Goal: Navigation & Orientation: Understand site structure

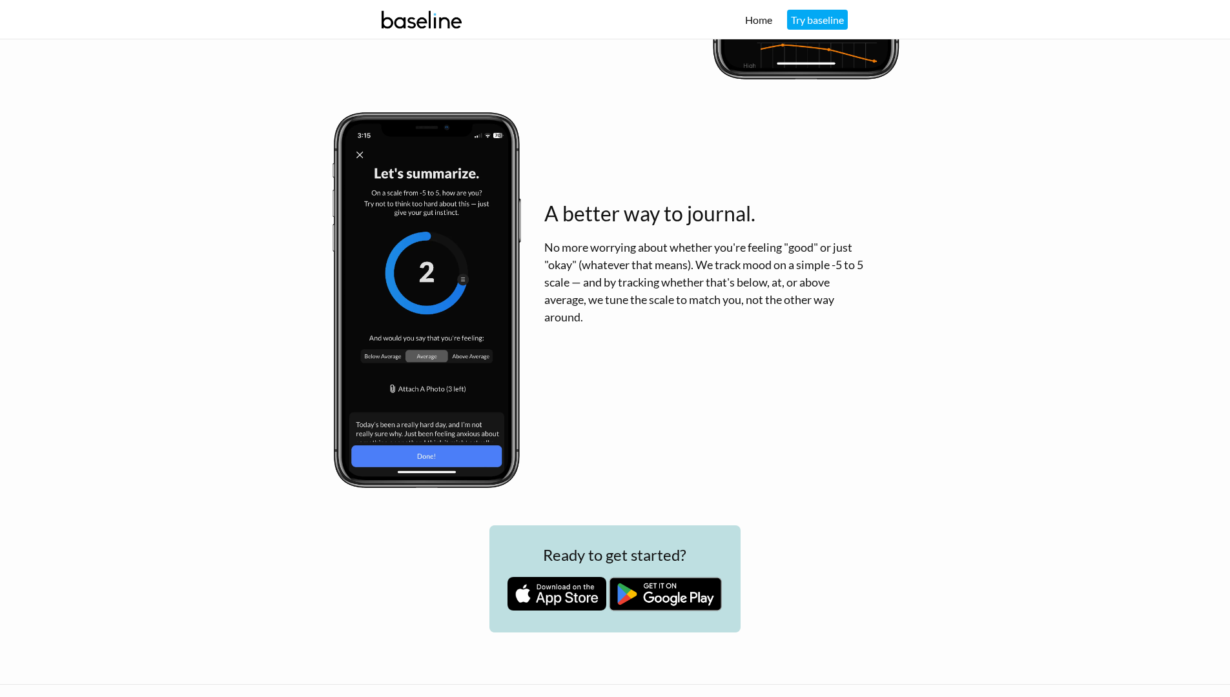
scroll to position [1646, 0]
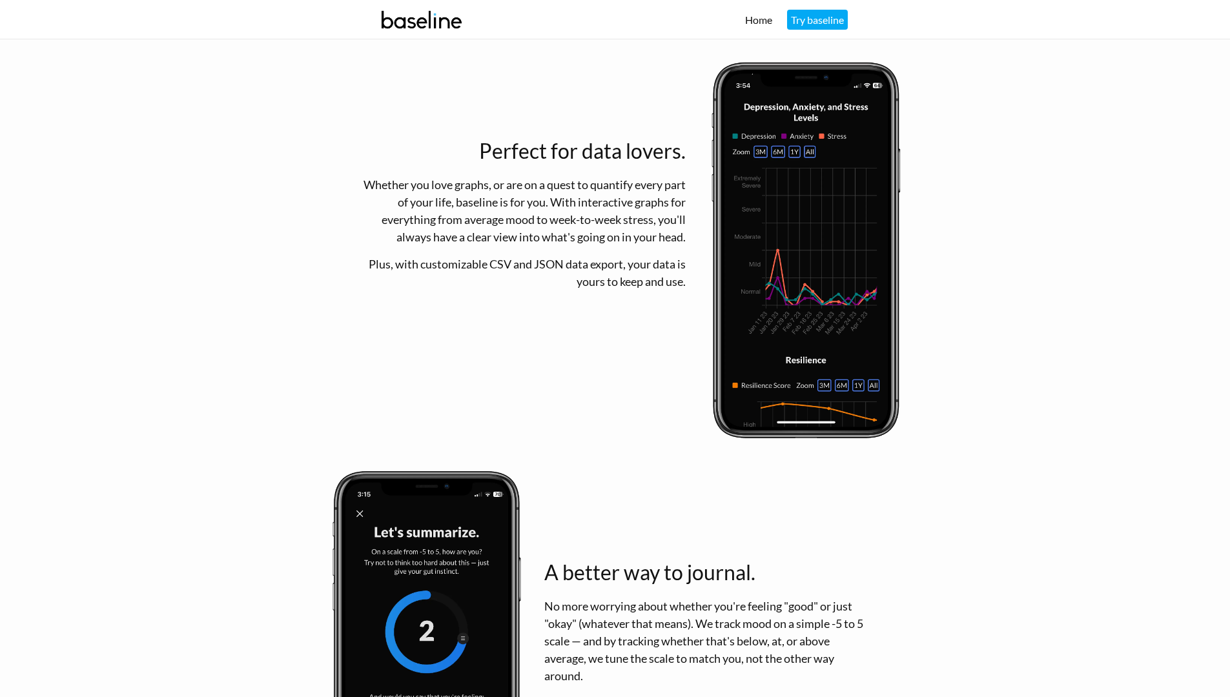
scroll to position [1646, 0]
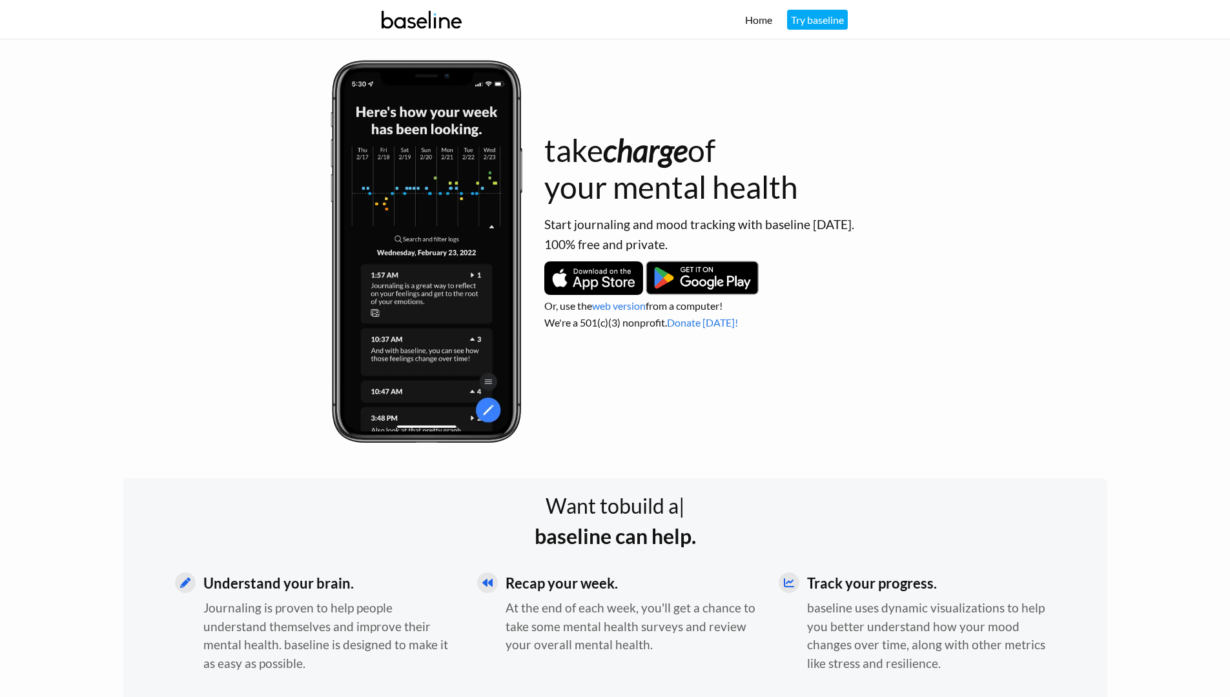
scroll to position [1646, 0]
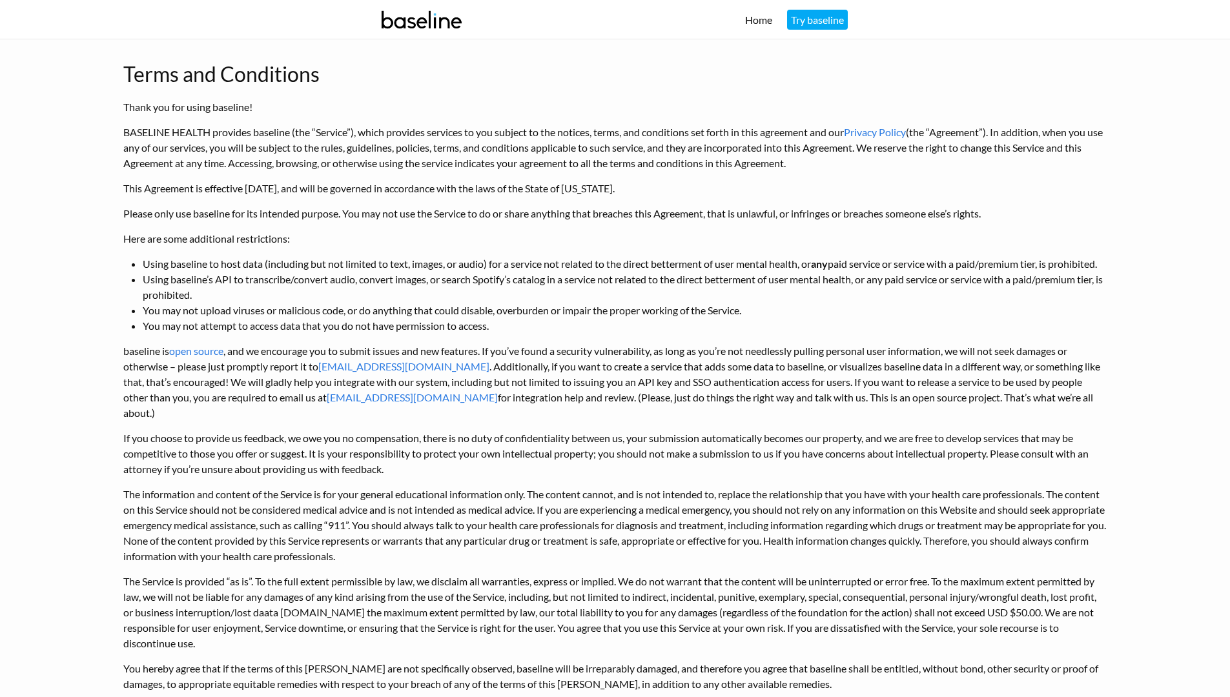
scroll to position [366, 0]
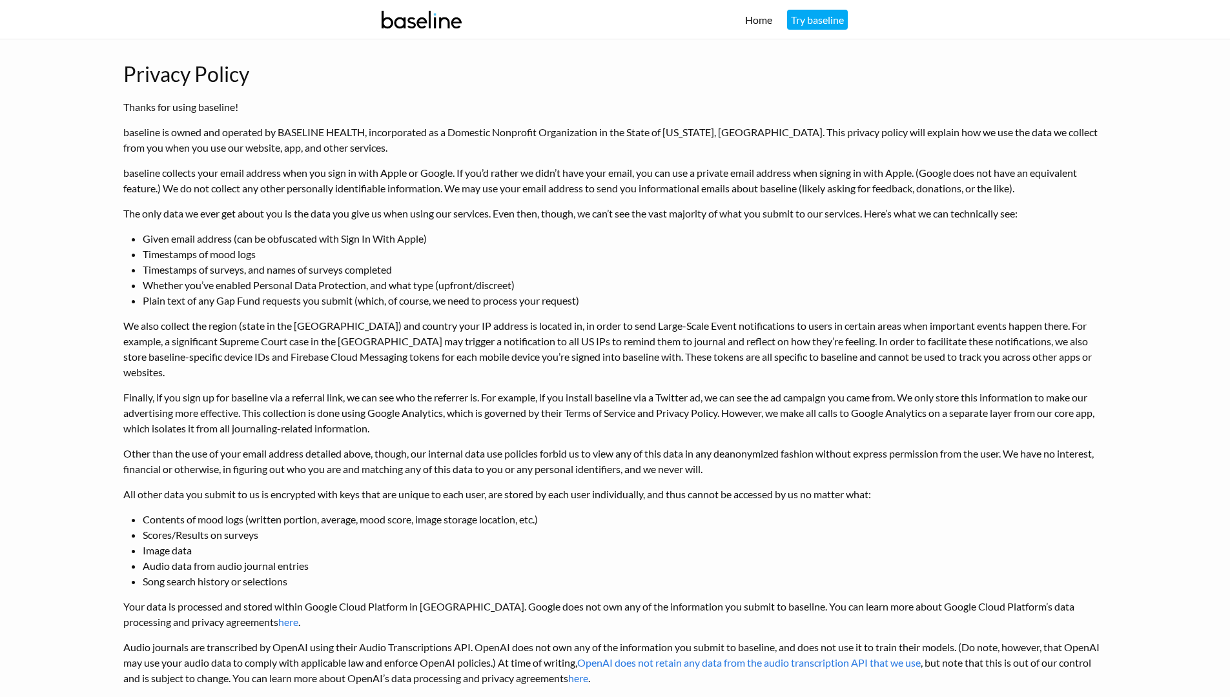
scroll to position [1065, 0]
